Goal: Information Seeking & Learning: Learn about a topic

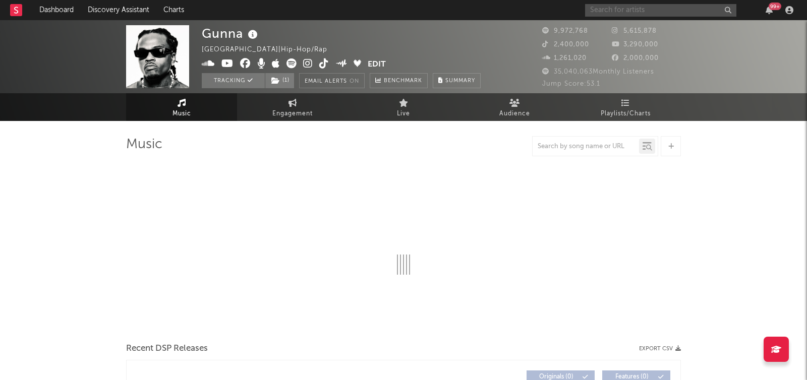
click at [633, 7] on input "text" at bounding box center [660, 10] width 151 height 13
type input "don to"
select select "6m"
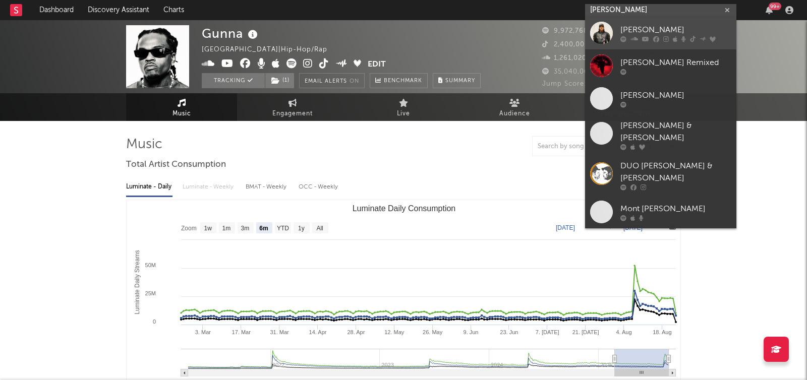
type input "[PERSON_NAME]"
click at [636, 25] on div "[PERSON_NAME]" at bounding box center [675, 30] width 111 height 12
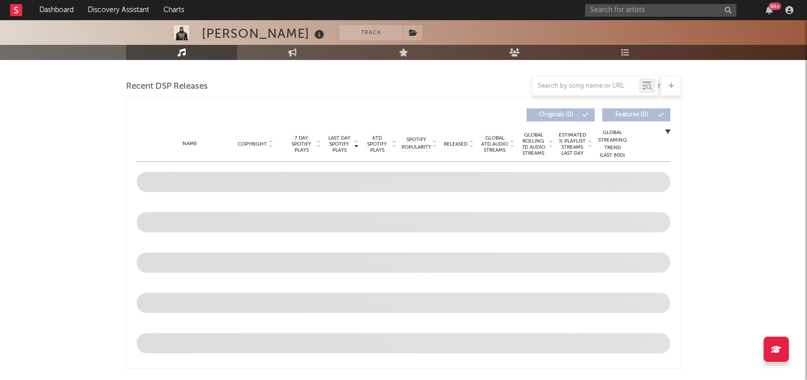
select select "6m"
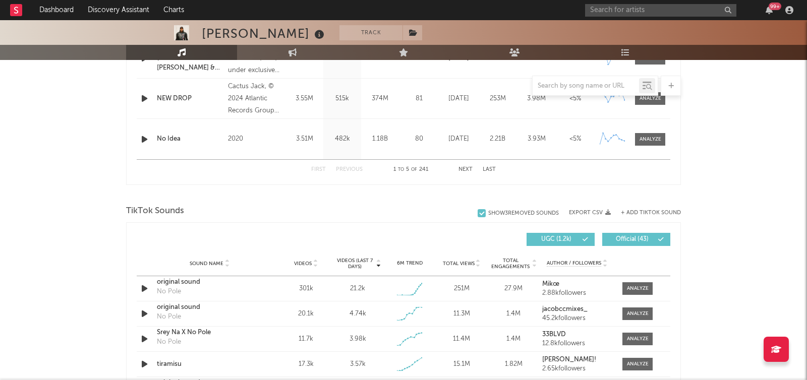
scroll to position [636, 0]
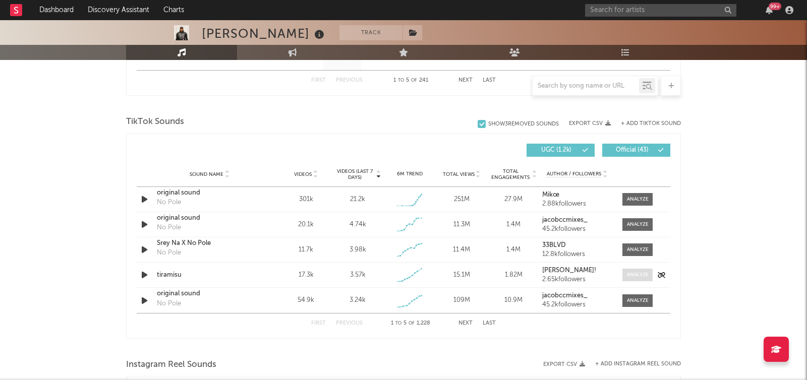
click at [629, 271] on div at bounding box center [638, 275] width 22 height 8
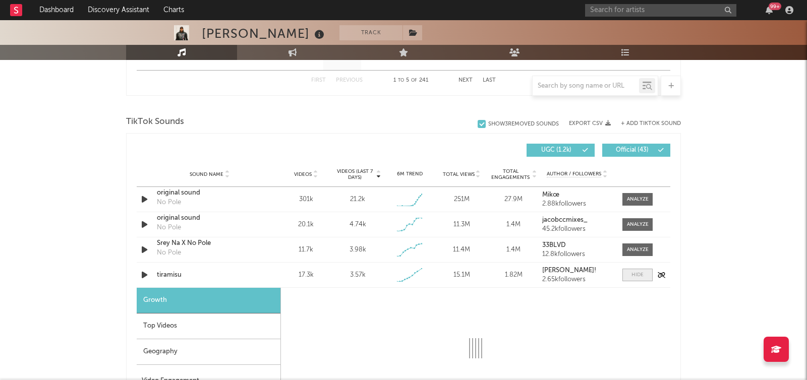
select select "1w"
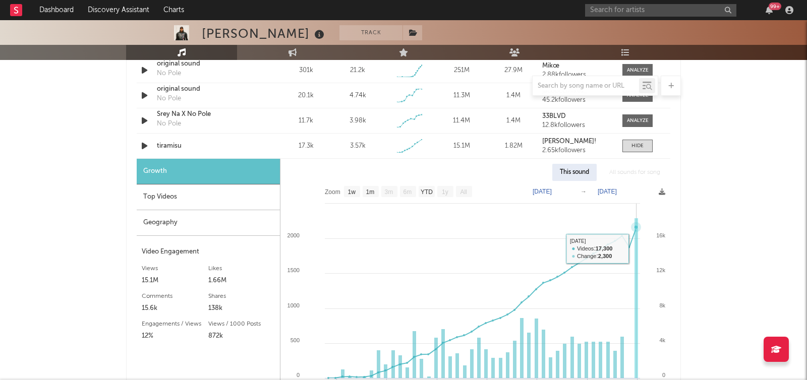
scroll to position [776, 0]
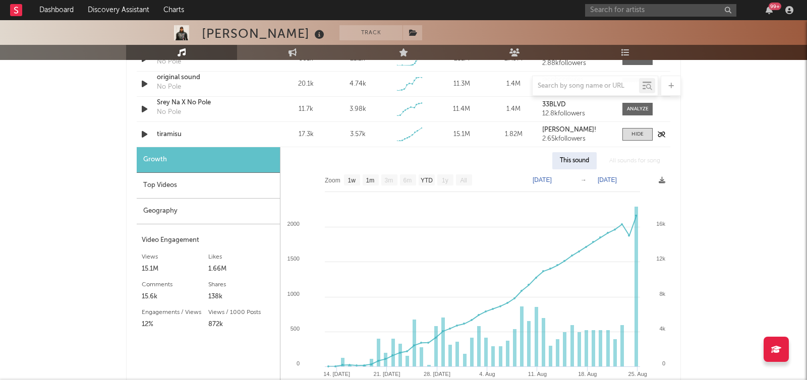
click at [175, 133] on div "tiramisu" at bounding box center [209, 135] width 105 height 10
